Goal: Task Accomplishment & Management: Use online tool/utility

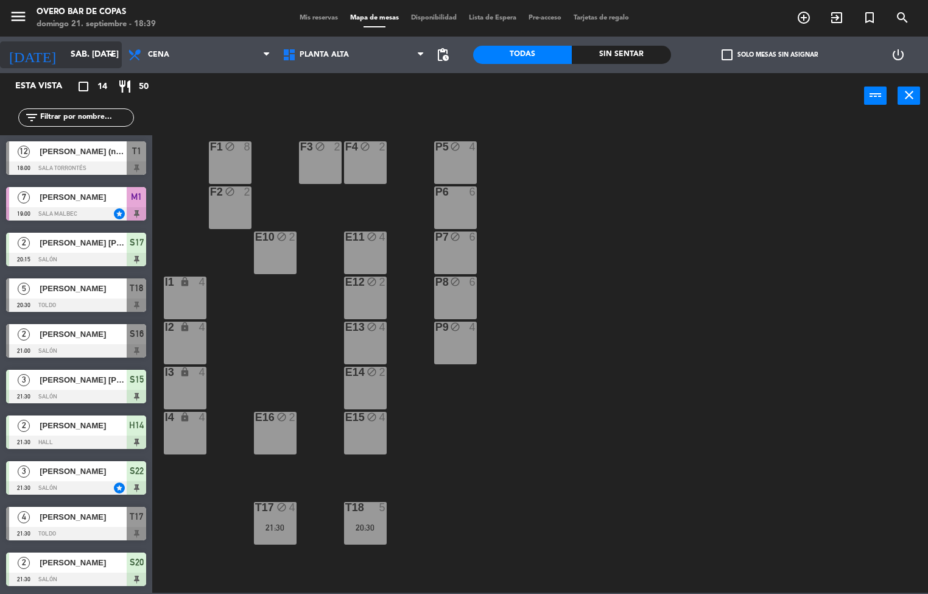
click at [28, 55] on icon "[DATE]" at bounding box center [32, 54] width 65 height 27
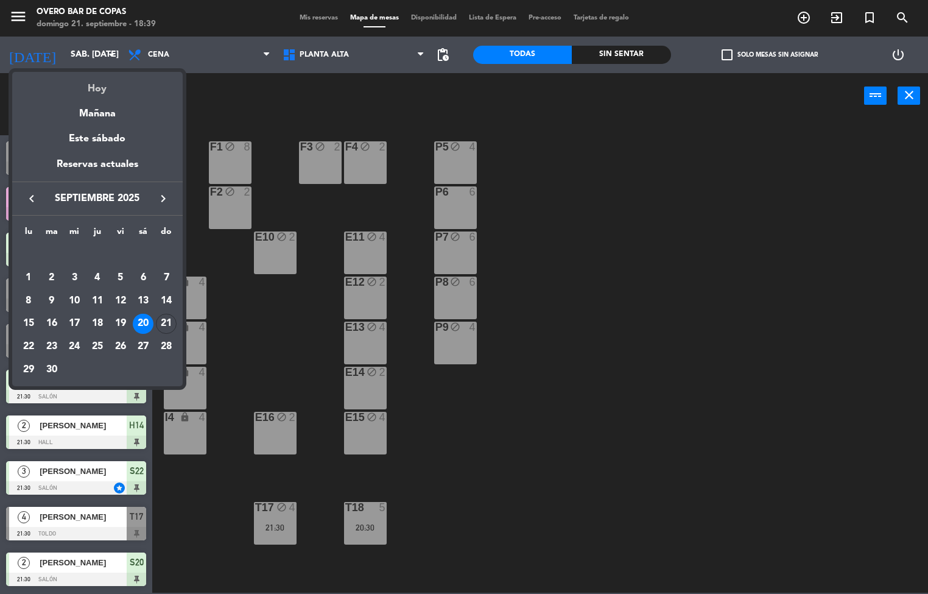
click at [79, 85] on div "Hoy" at bounding box center [97, 84] width 170 height 25
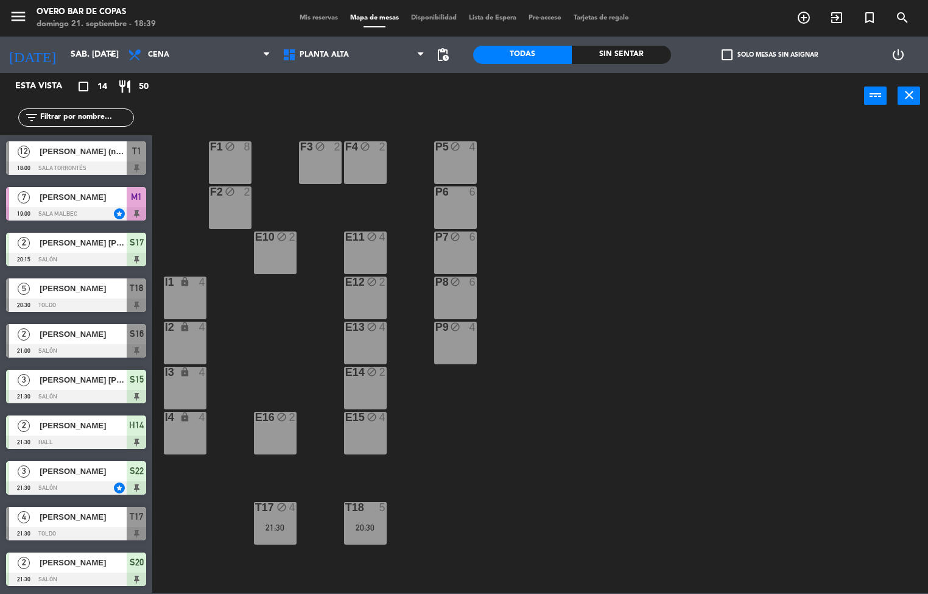
type input "dom. [DATE]"
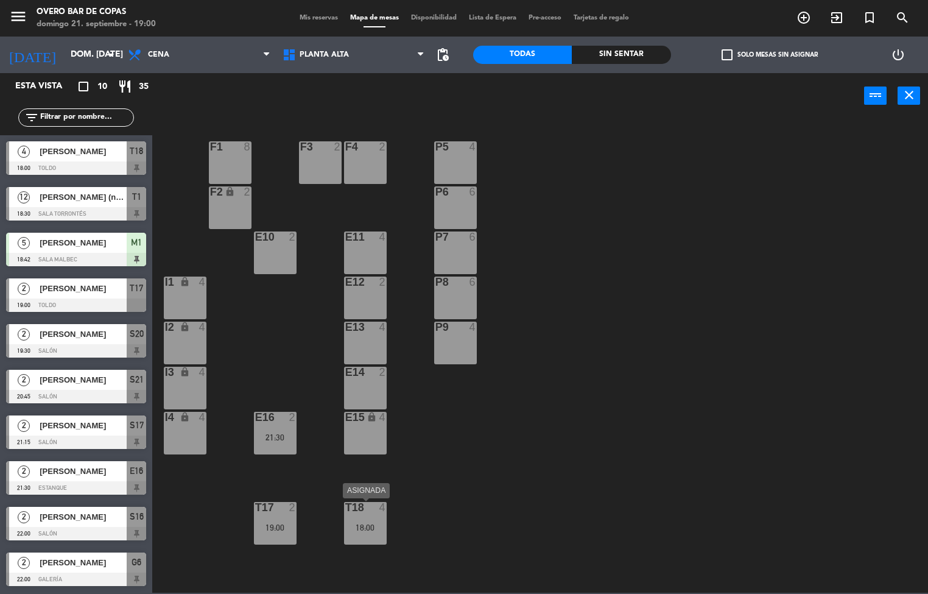
click at [374, 510] on div "T18 4" at bounding box center [365, 507] width 61 height 11
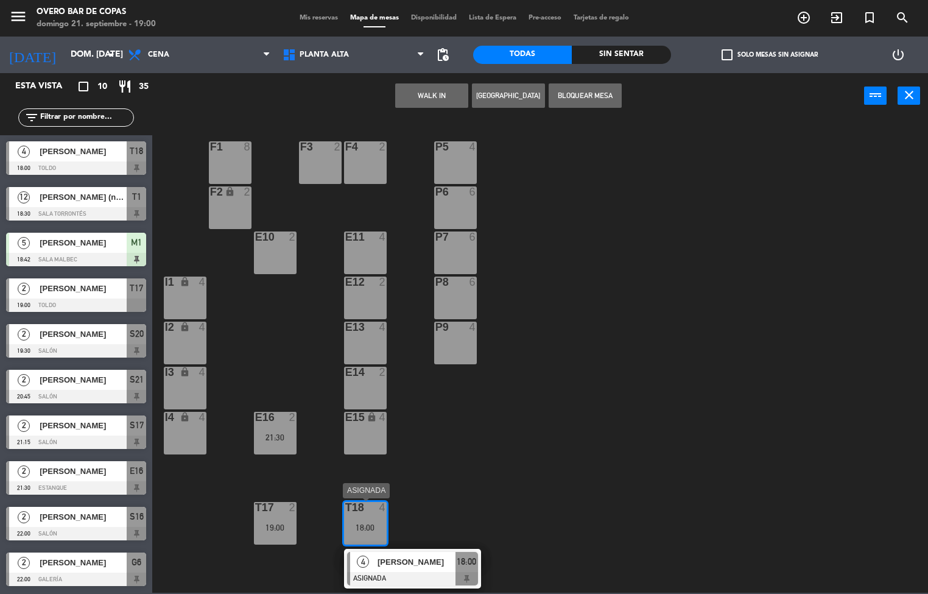
click at [382, 552] on div "4 [PERSON_NAME]" at bounding box center [402, 562] width 105 height 20
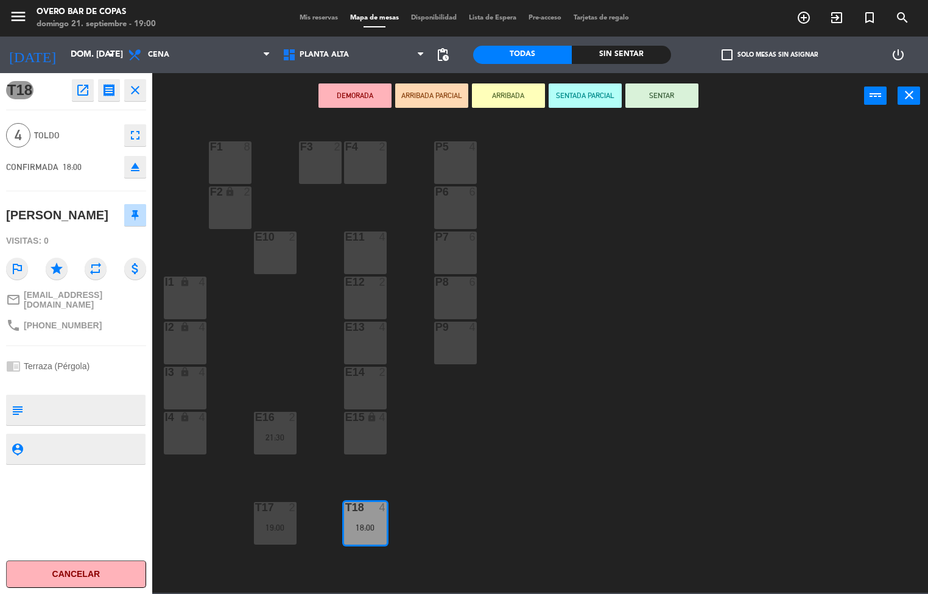
click at [610, 314] on div "P5 4 F1 8 F3 2 F4 2 P6 6 F2 lock 2 P7 6 E10 2 E11 4 P8 6 E12 2 I1 lock 4 P9 4 E…" at bounding box center [544, 355] width 767 height 473
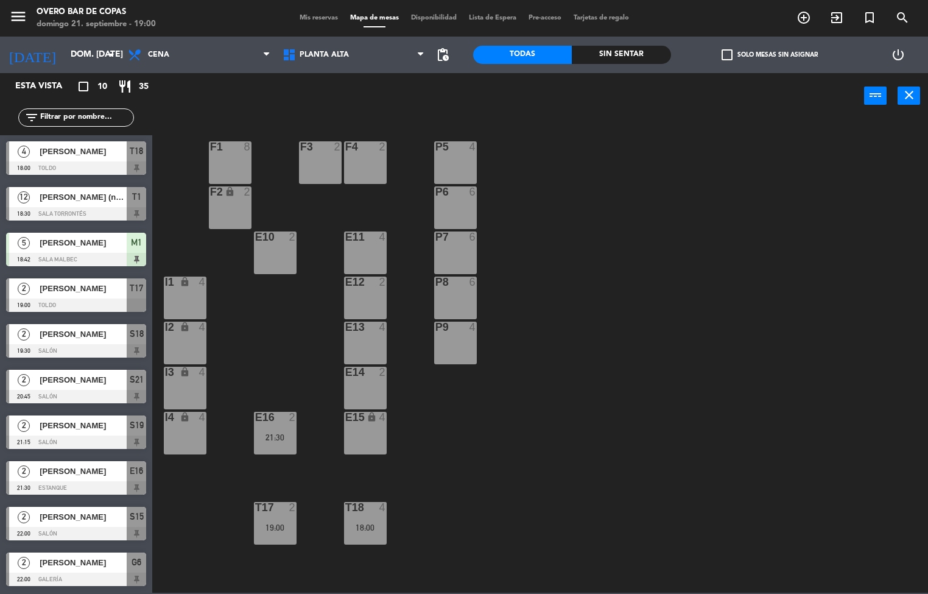
click at [358, 521] on div "T18 4 18:00" at bounding box center [365, 523] width 43 height 43
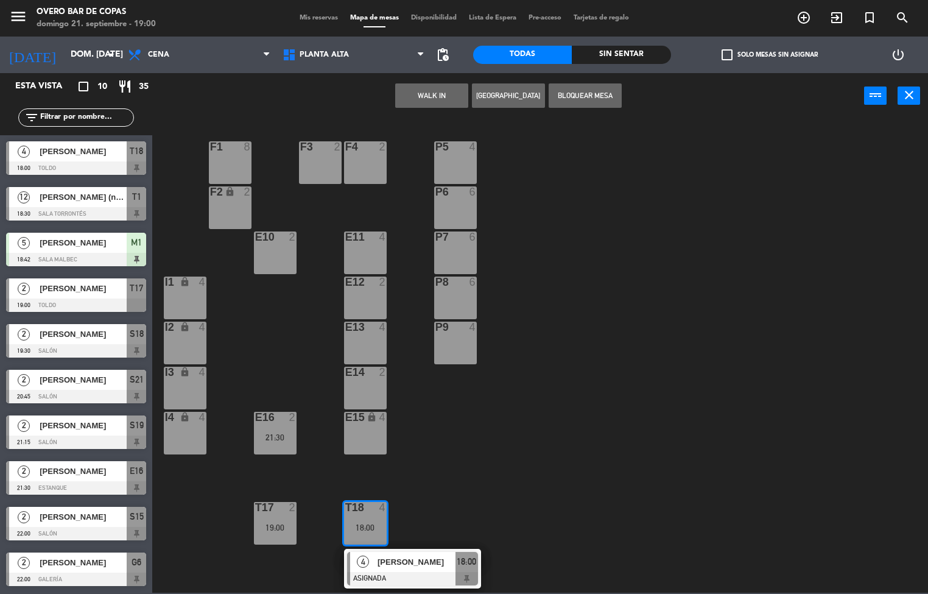
click at [412, 96] on button "WALK IN" at bounding box center [431, 95] width 73 height 24
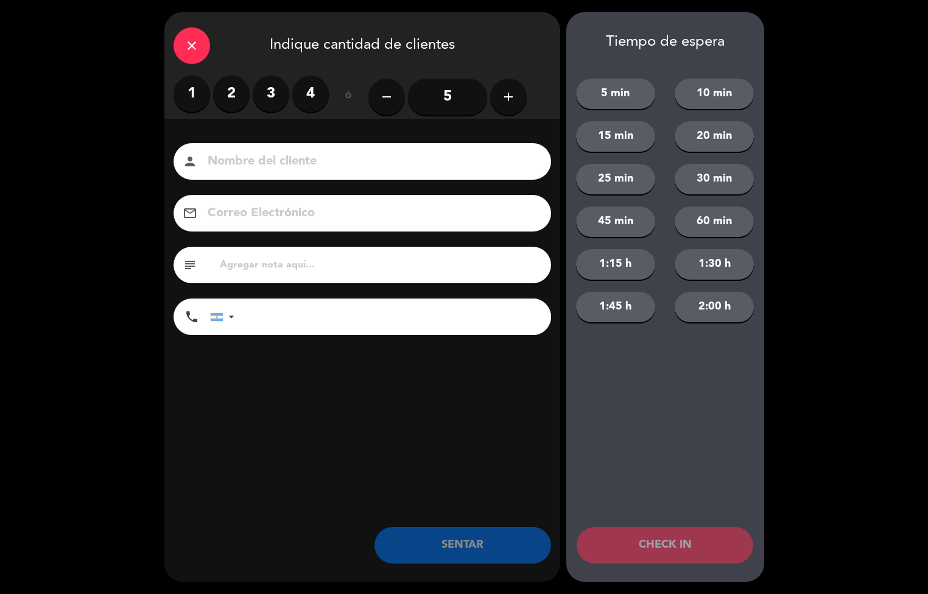
click at [281, 93] on label "3" at bounding box center [271, 93] width 37 height 37
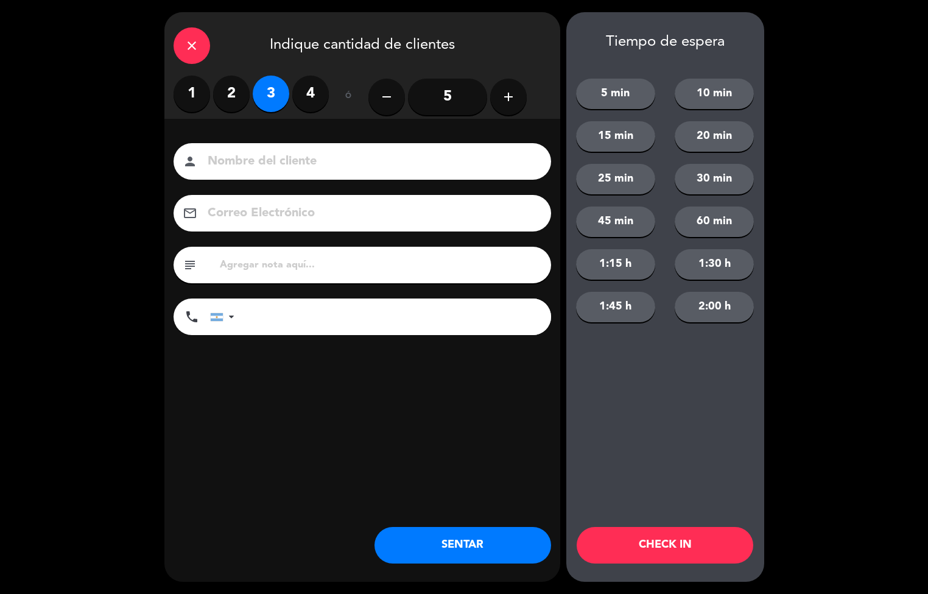
click at [433, 559] on button "SENTAR" at bounding box center [462, 545] width 177 height 37
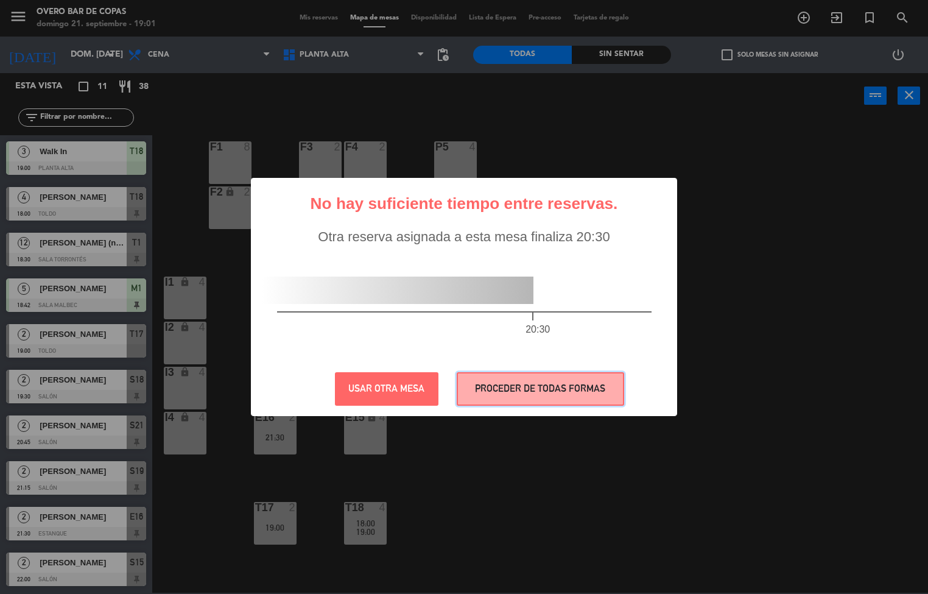
click at [512, 376] on button "PROCEDER DE TODAS FORMAS" at bounding box center [540, 388] width 167 height 33
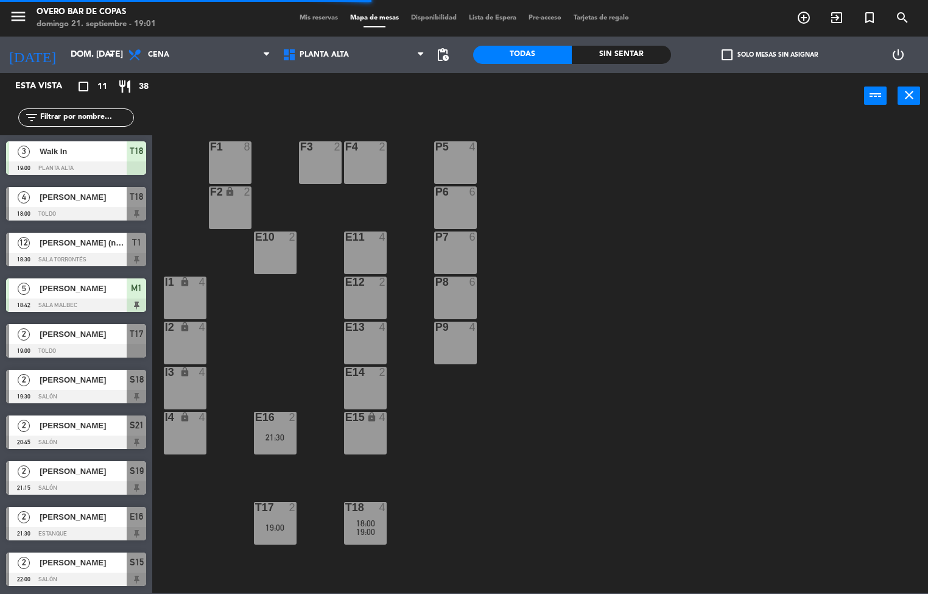
click at [286, 511] on div "2" at bounding box center [295, 507] width 20 height 11
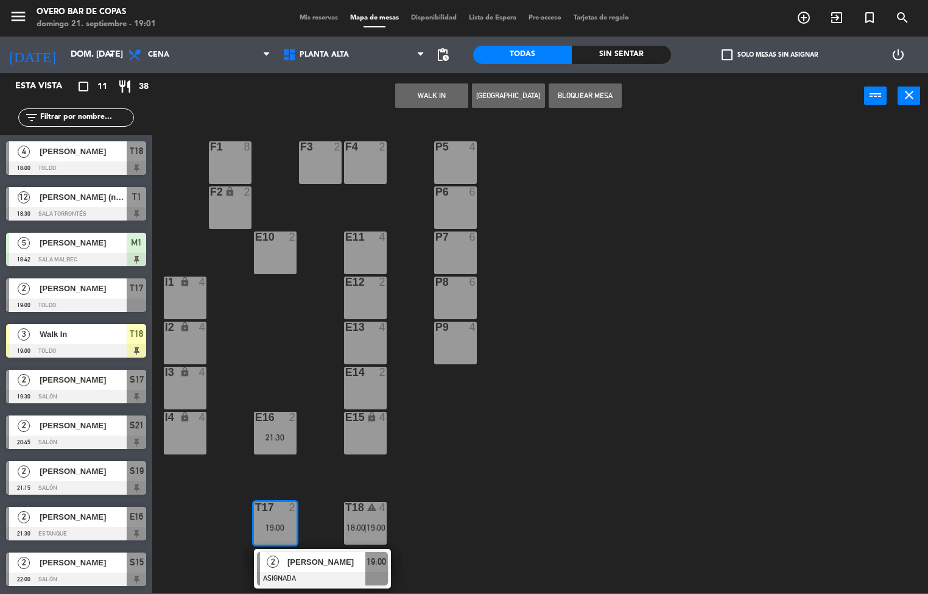
click at [346, 508] on div "T18" at bounding box center [345, 507] width 1 height 11
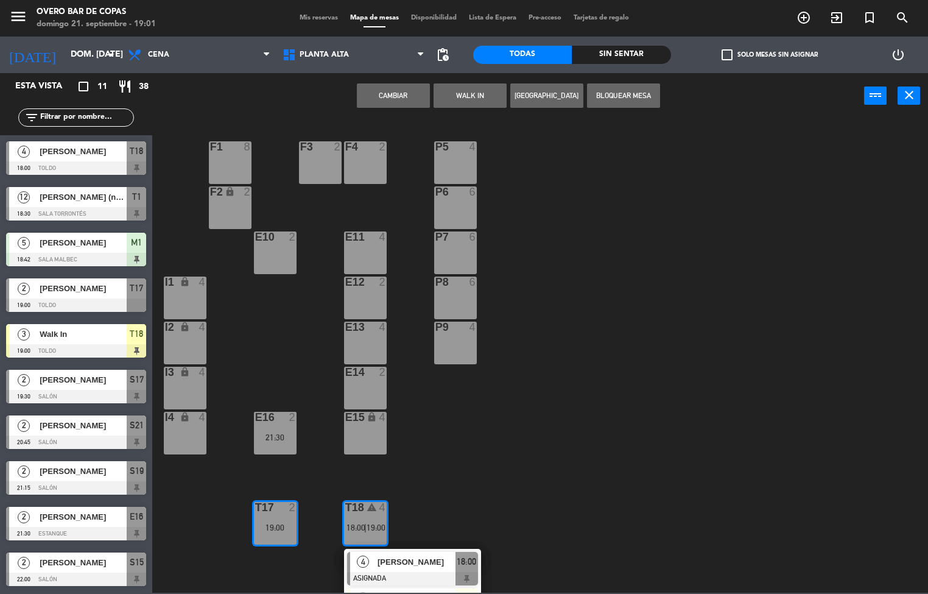
click at [362, 560] on span "4" at bounding box center [363, 561] width 12 height 12
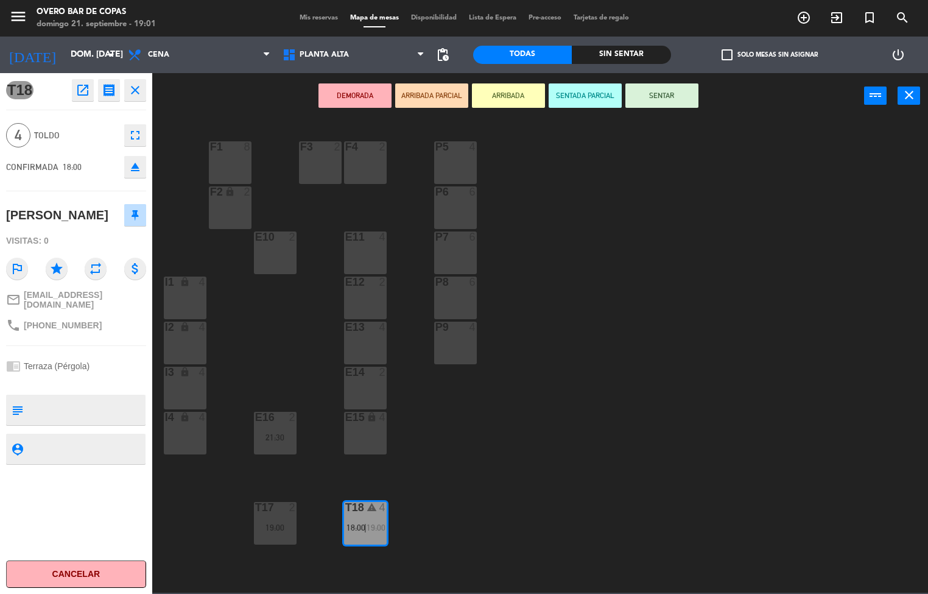
click at [90, 96] on icon "open_in_new" at bounding box center [82, 90] width 15 height 15
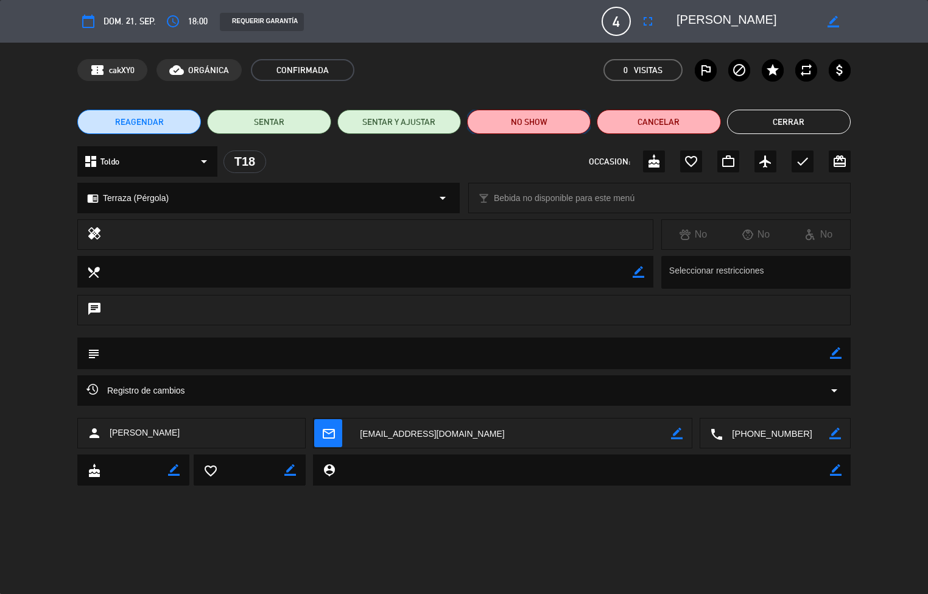
click at [483, 128] on button "NO SHOW" at bounding box center [529, 122] width 124 height 24
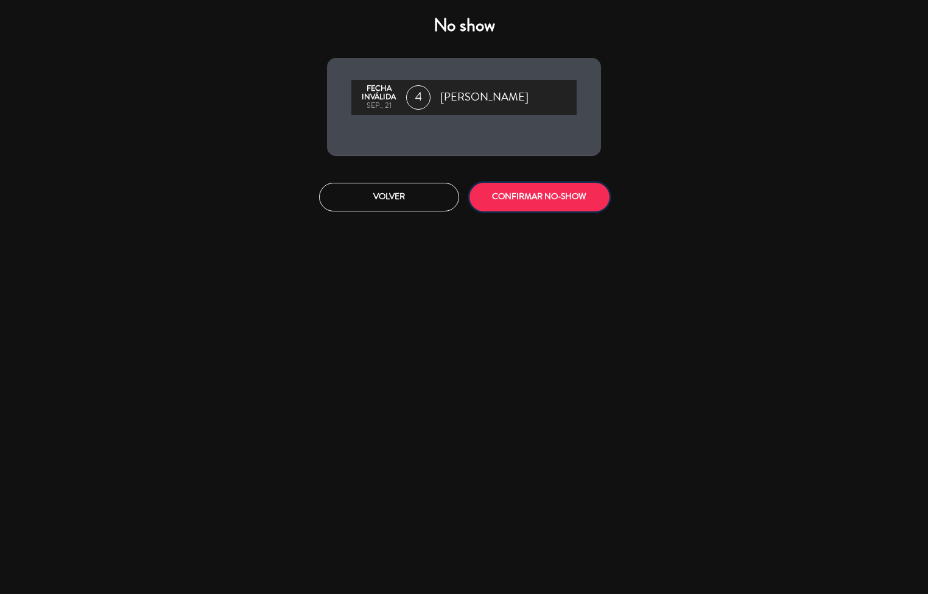
click at [488, 188] on button "CONFIRMAR NO-SHOW" at bounding box center [539, 197] width 140 height 29
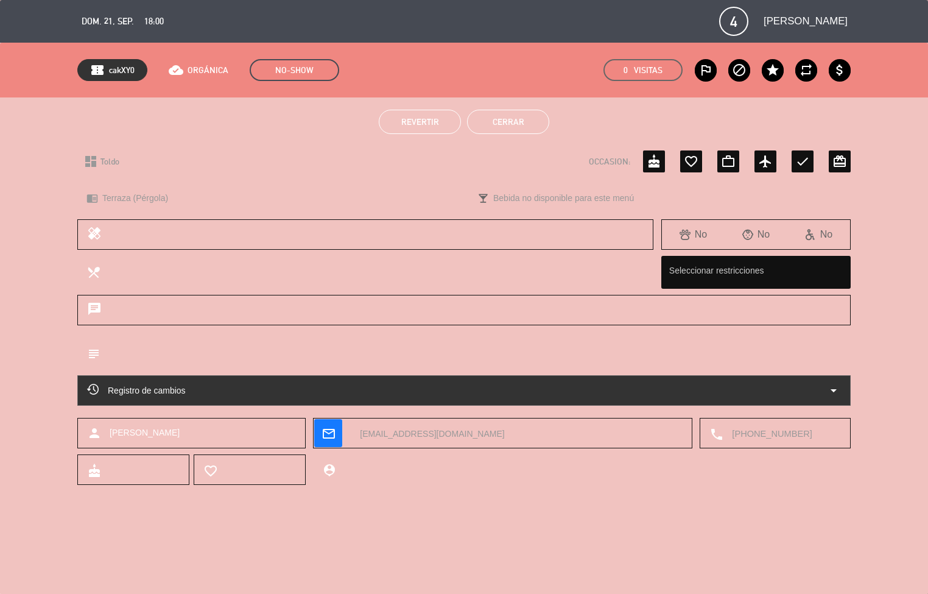
click at [502, 121] on button "Cerrar" at bounding box center [508, 122] width 82 height 24
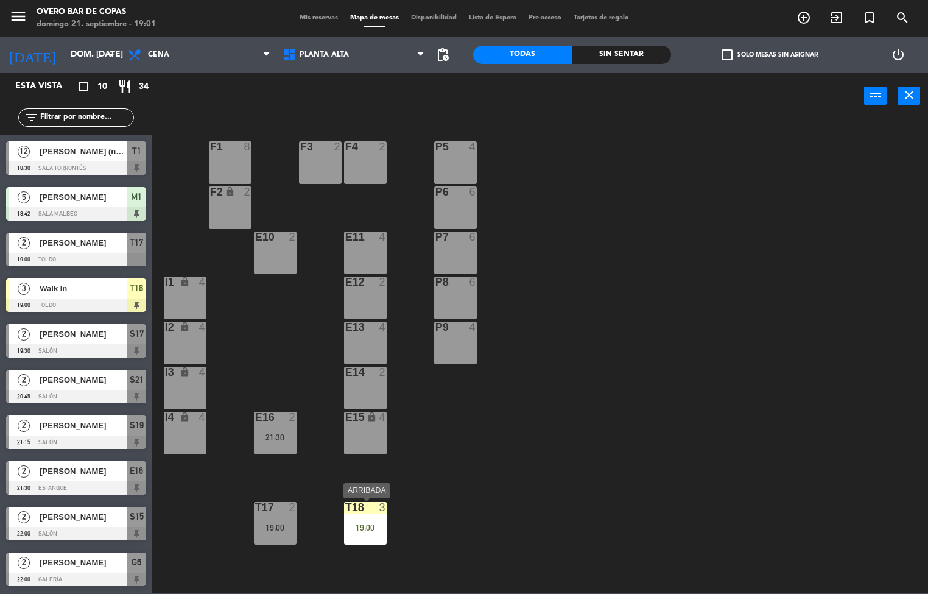
click at [360, 518] on div "T18 3 19:00" at bounding box center [365, 523] width 43 height 43
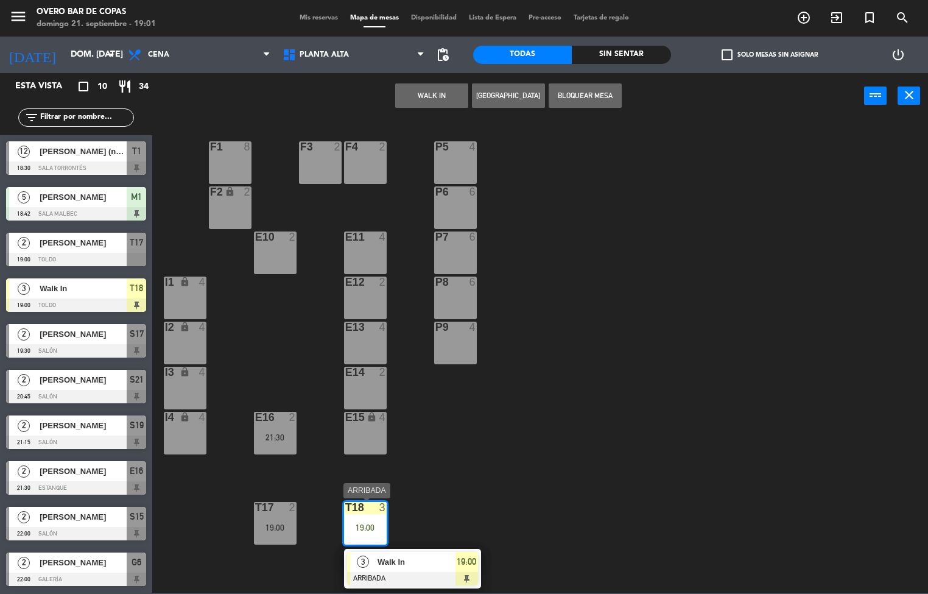
click at [441, 563] on span "Walk In" at bounding box center [416, 561] width 78 height 13
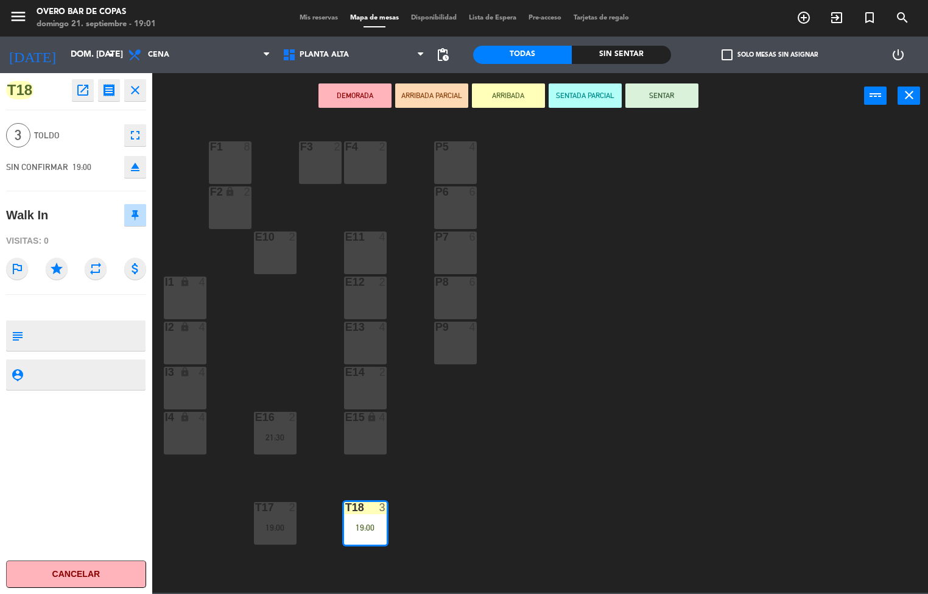
click at [654, 90] on button "SENTAR" at bounding box center [661, 95] width 73 height 24
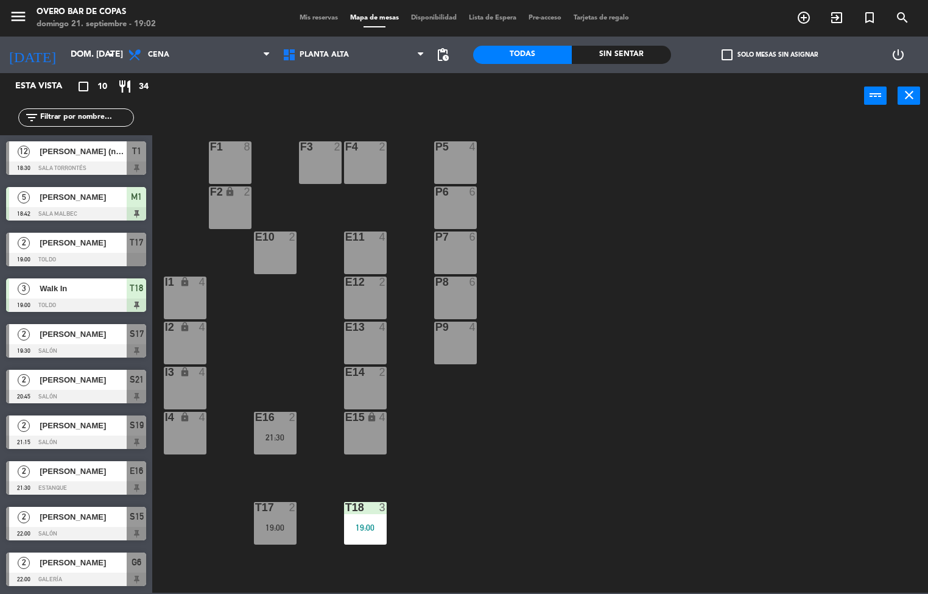
click at [272, 524] on div "19:00" at bounding box center [275, 527] width 43 height 9
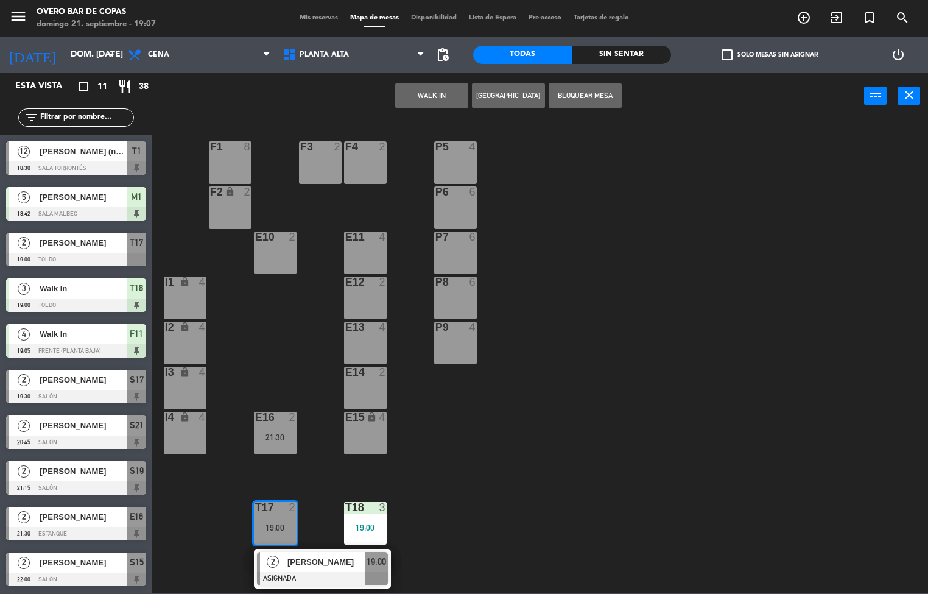
click at [625, 407] on div "P5 4 F1 8 F3 2 F4 2 P6 6 F2 lock 2 P7 6 E10 2 E11 4 P8 6 E12 2 I1 lock 4 P9 4 E…" at bounding box center [544, 355] width 767 height 473
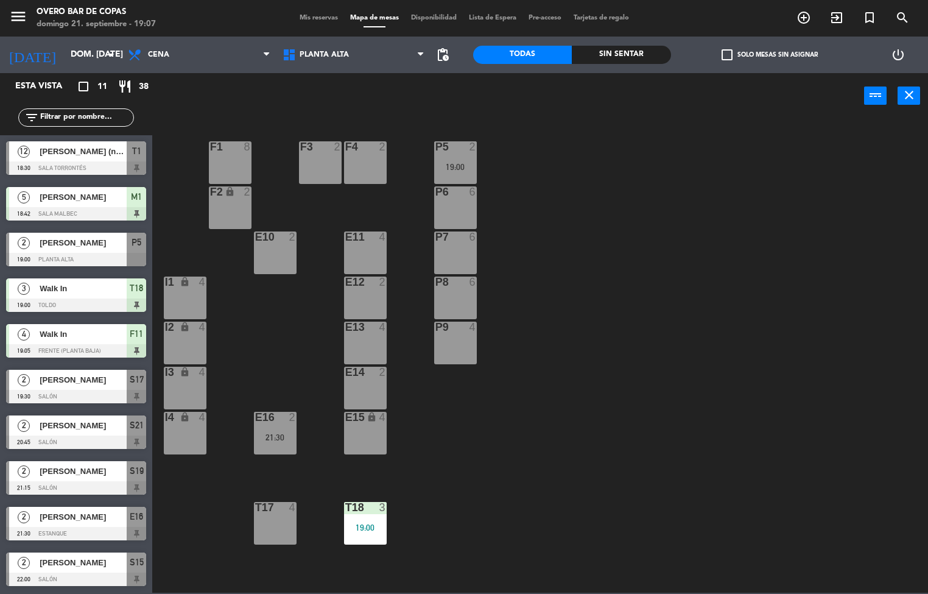
click at [455, 146] on div at bounding box center [455, 146] width 20 height 11
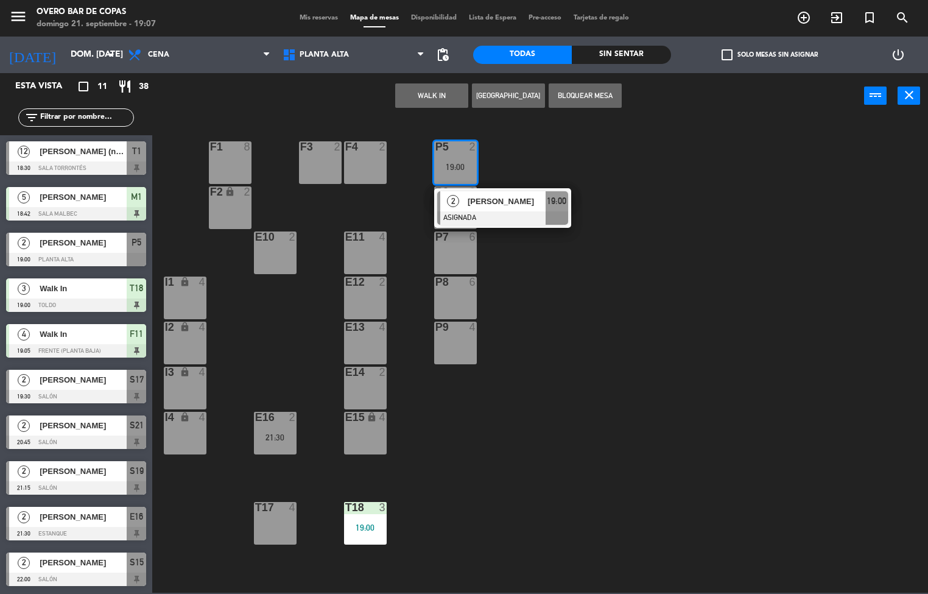
click at [500, 198] on span "[PERSON_NAME]" at bounding box center [507, 201] width 78 height 13
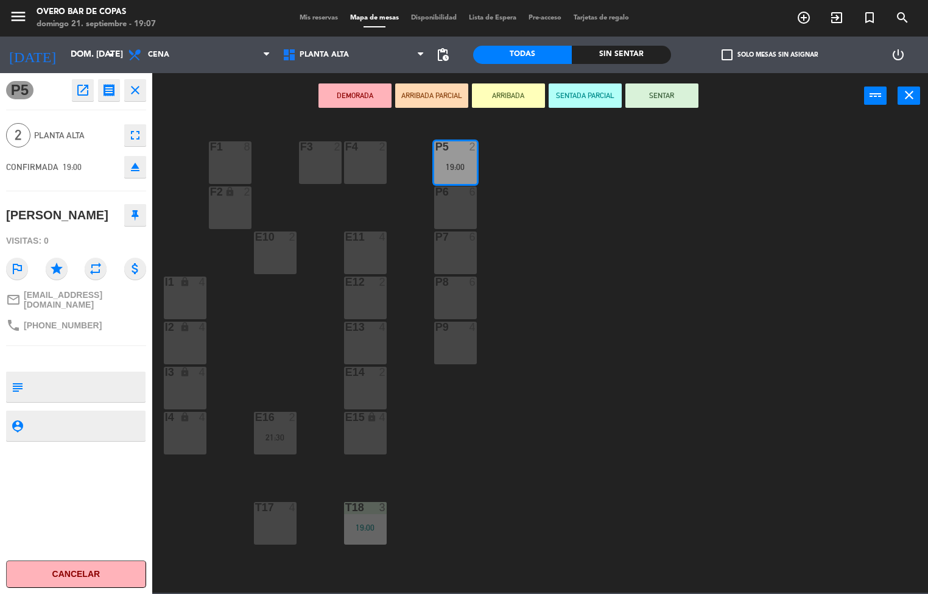
click at [661, 97] on button "SENTAR" at bounding box center [661, 95] width 73 height 24
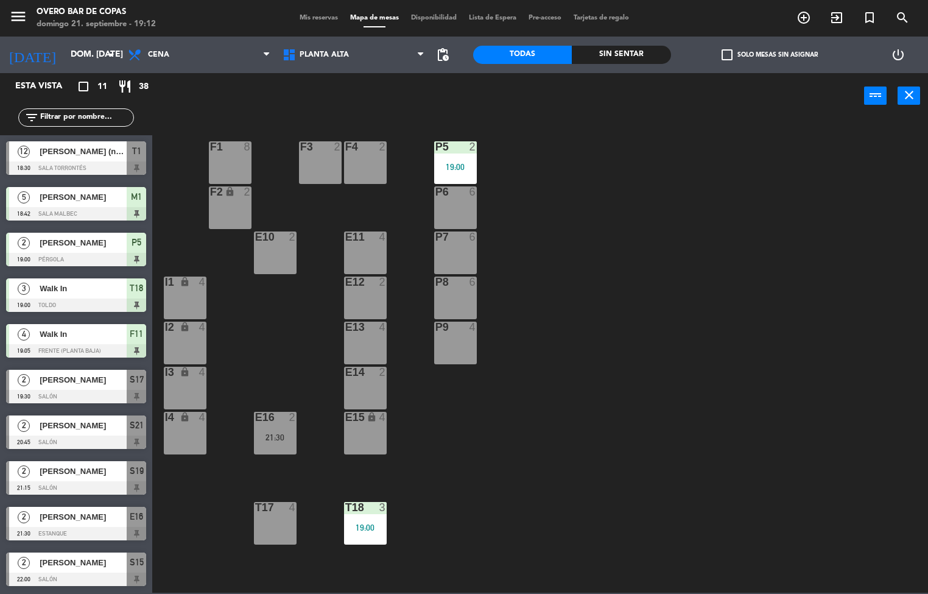
click at [349, 169] on div "F4 2" at bounding box center [365, 162] width 43 height 43
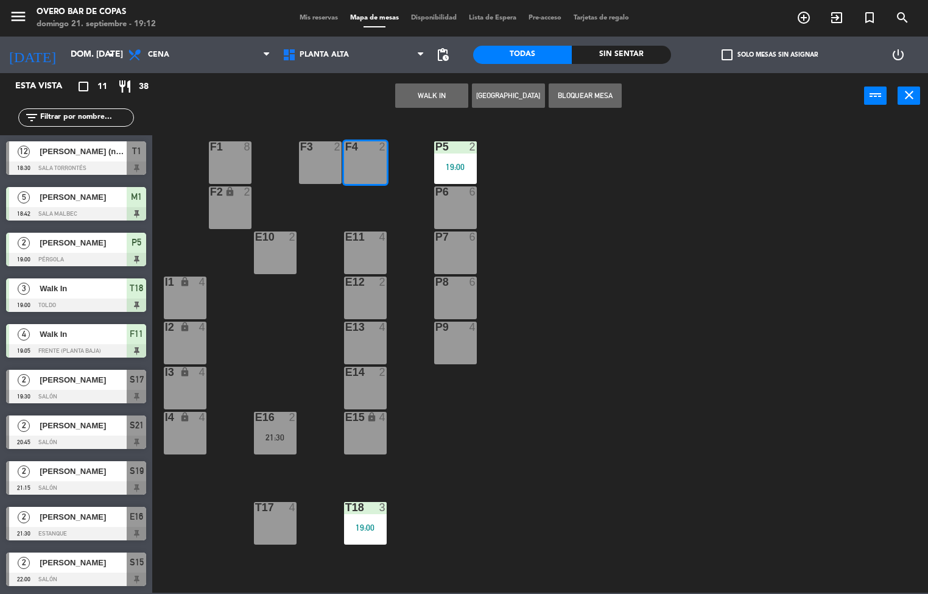
click at [437, 79] on div "WALK IN [GEOGRAPHIC_DATA] Bloquear Mesa power_input close" at bounding box center [508, 96] width 712 height 46
click at [419, 100] on button "WALK IN" at bounding box center [431, 95] width 73 height 24
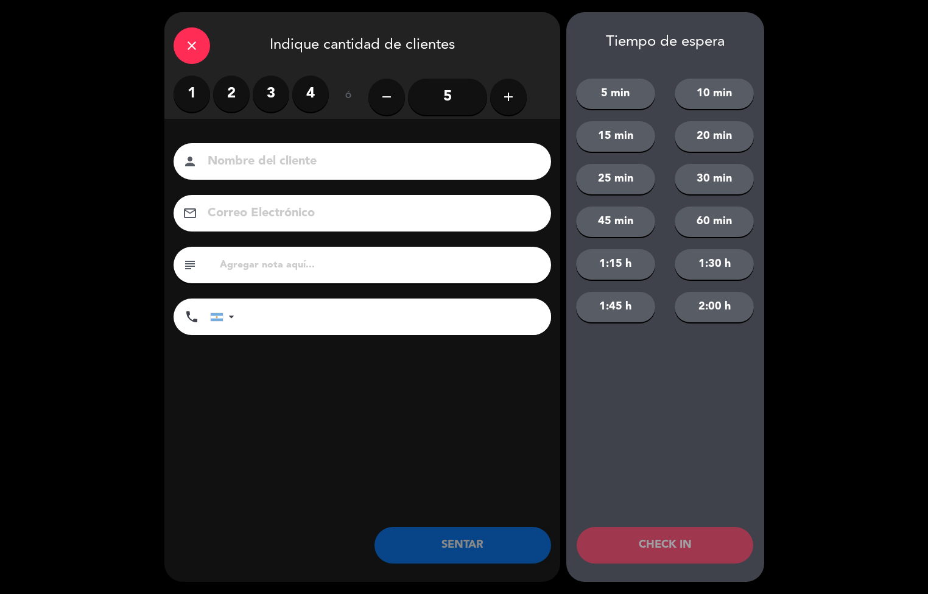
drag, startPoint x: 238, startPoint y: 100, endPoint x: 283, endPoint y: 104, distance: 45.2
click at [245, 100] on label "2" at bounding box center [231, 93] width 37 height 37
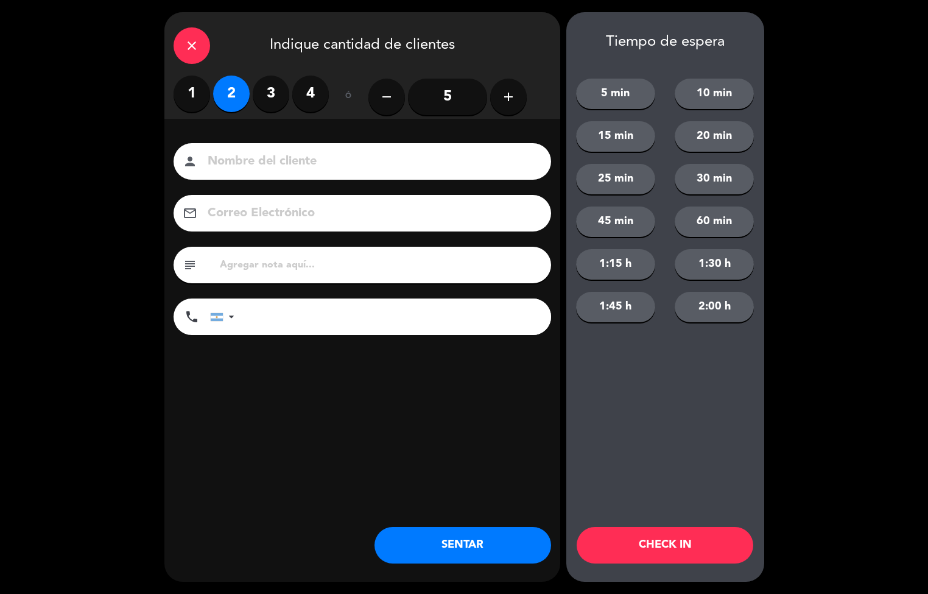
click at [515, 523] on div "close Indique cantidad de clientes 1 2 3 4 ó remove 5 add Nombre del cliente pe…" at bounding box center [362, 296] width 396 height 569
click at [515, 528] on button "SENTAR" at bounding box center [462, 545] width 177 height 37
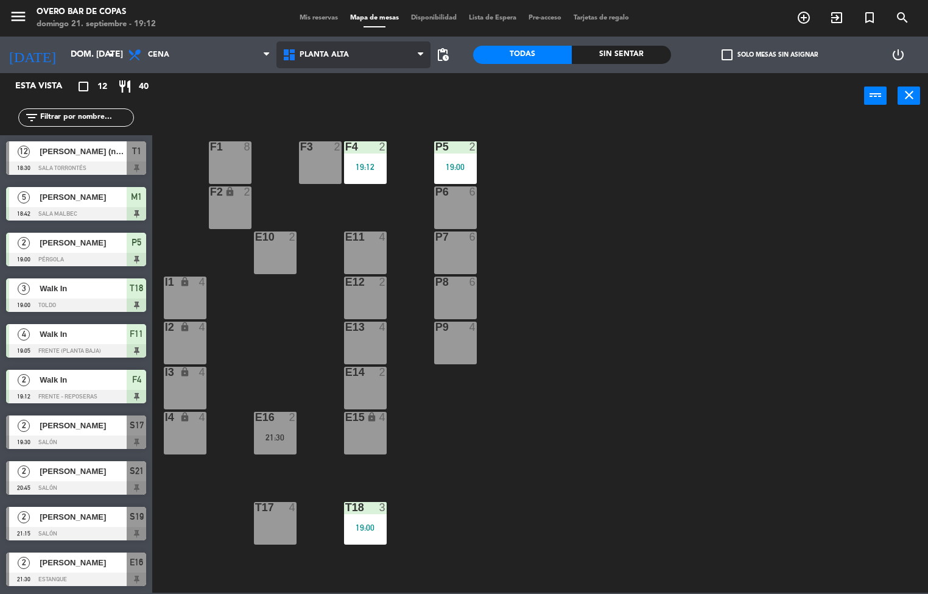
click at [359, 51] on span "Planta Alta" at bounding box center [353, 54] width 155 height 27
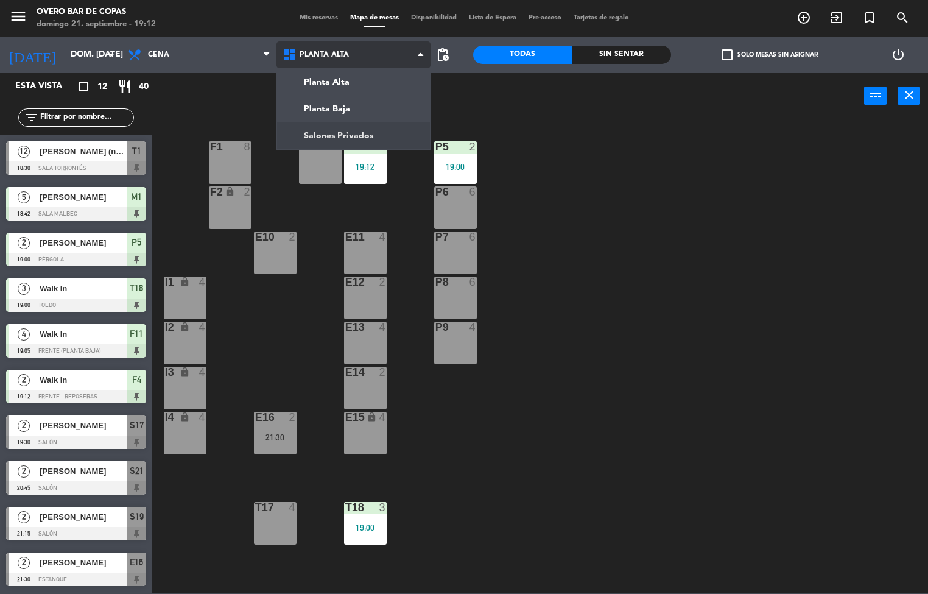
click at [375, 134] on ng-component "menu Overo Bar de [PERSON_NAME] 21. septiembre - 19:12 Mis reservas Mapa de mes…" at bounding box center [464, 296] width 928 height 592
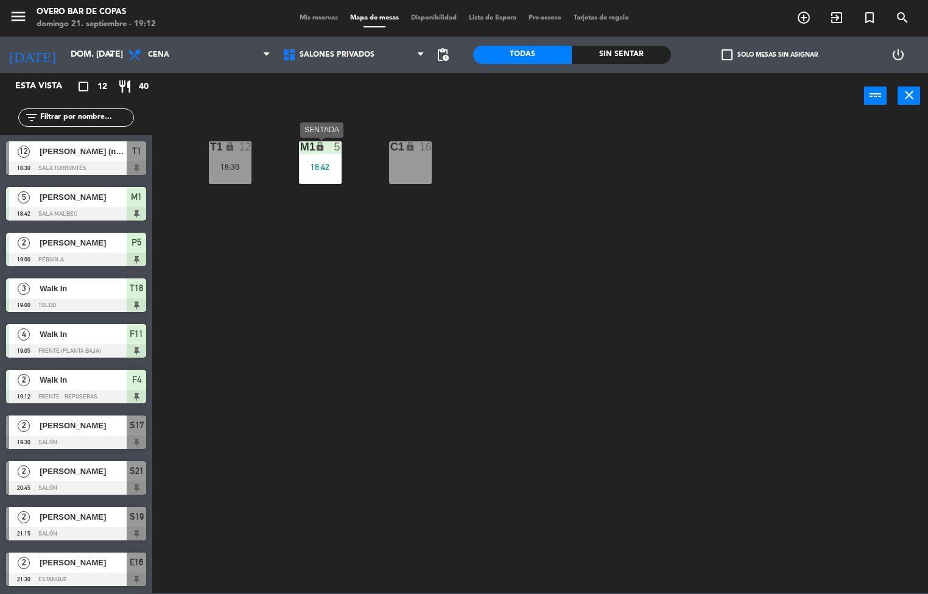
click at [327, 156] on div "M1 lock 5 18:42" at bounding box center [320, 162] width 43 height 43
